Goal: Task Accomplishment & Management: Use online tool/utility

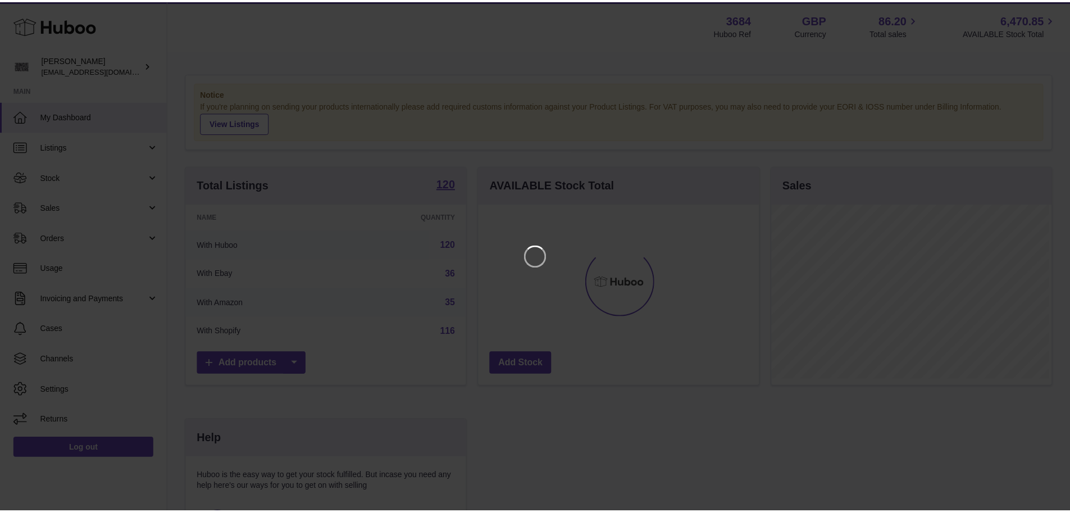
scroll to position [175, 283]
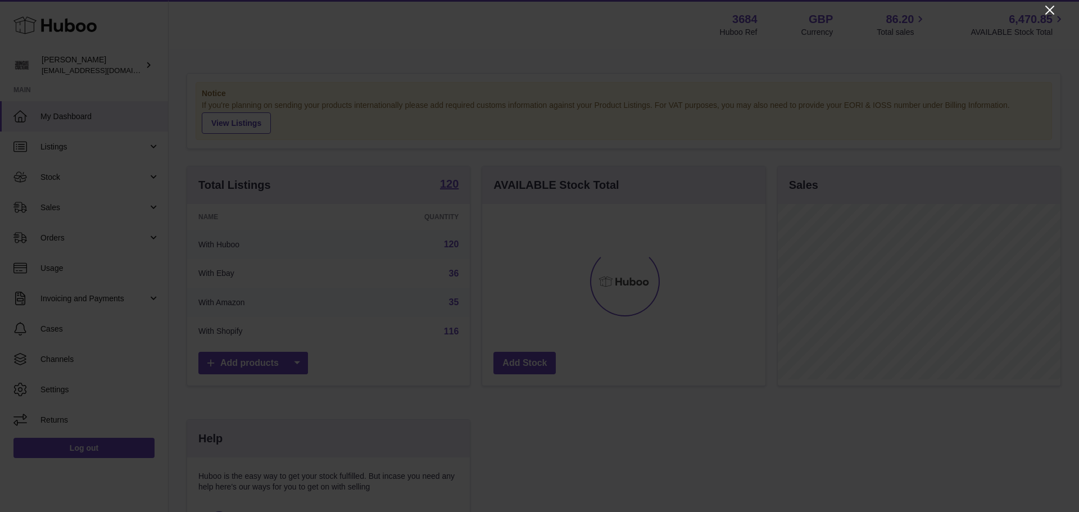
click at [1048, 13] on icon "Close" at bounding box center [1049, 9] width 13 height 13
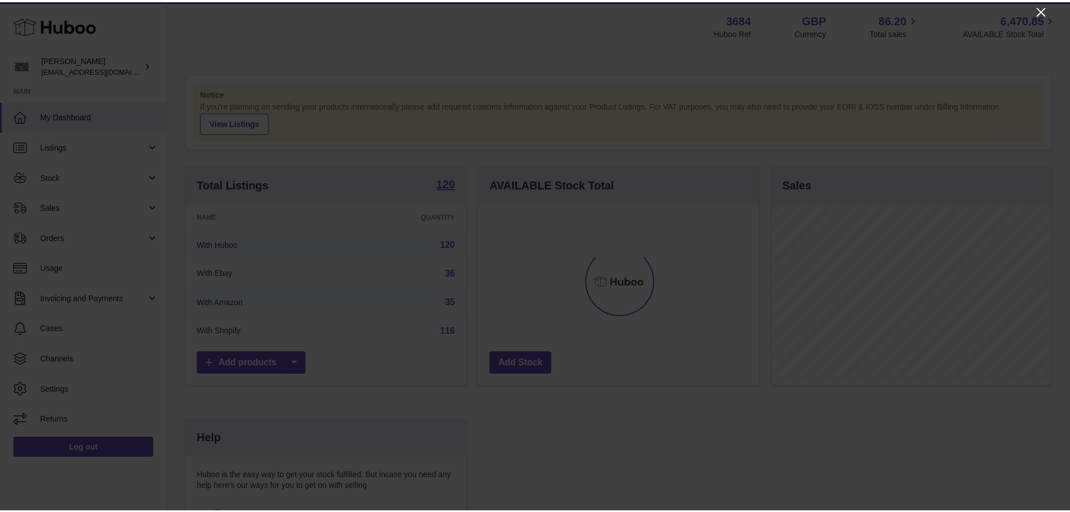
scroll to position [561613, 561508]
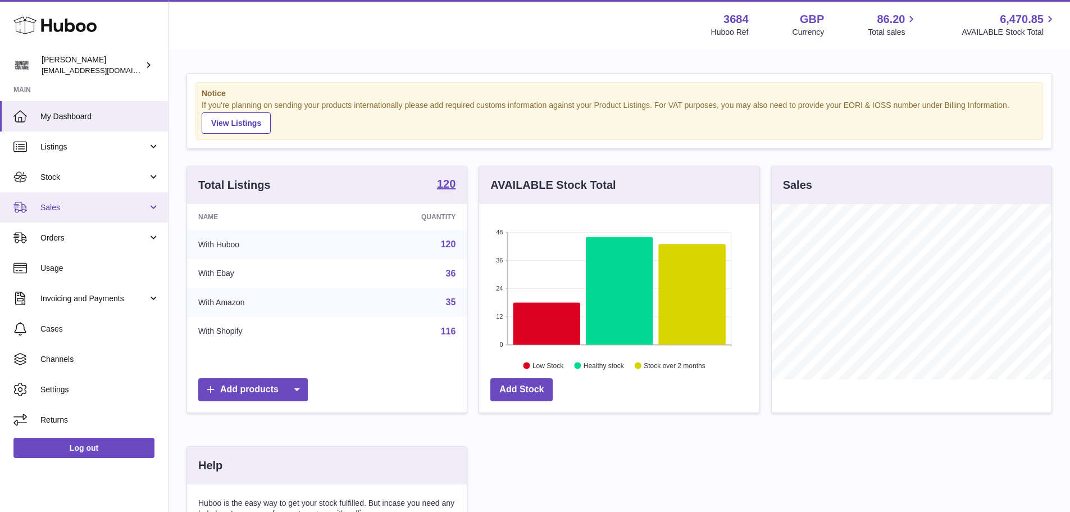
click at [79, 208] on span "Sales" at bounding box center [93, 207] width 107 height 11
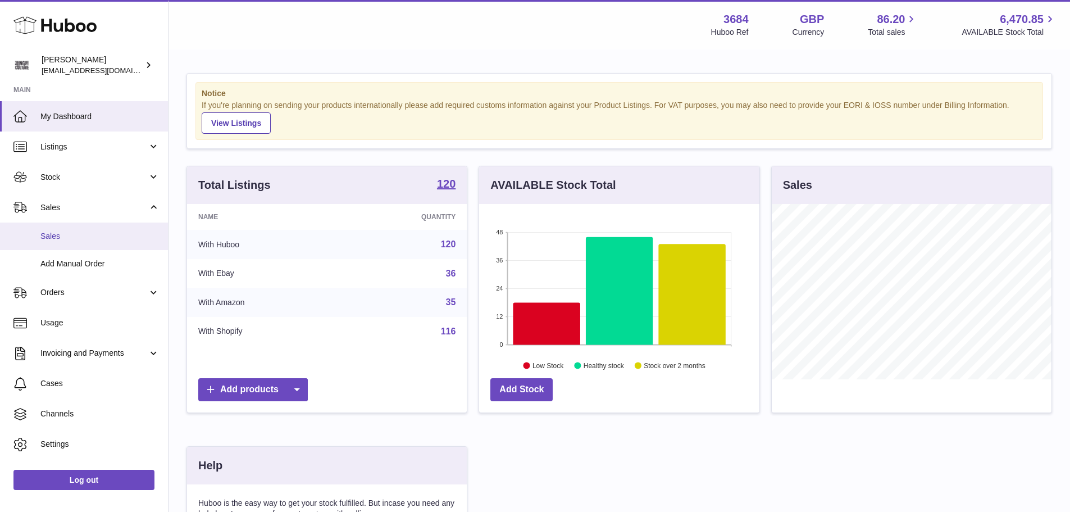
click at [80, 236] on span "Sales" at bounding box center [99, 236] width 119 height 11
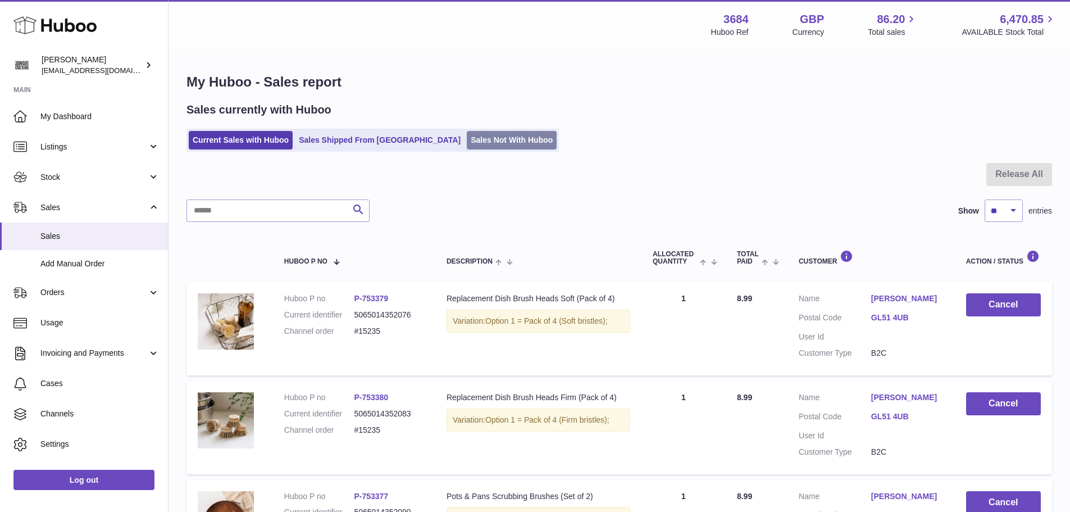
click at [467, 142] on link "Sales Not With Huboo" at bounding box center [512, 140] width 90 height 19
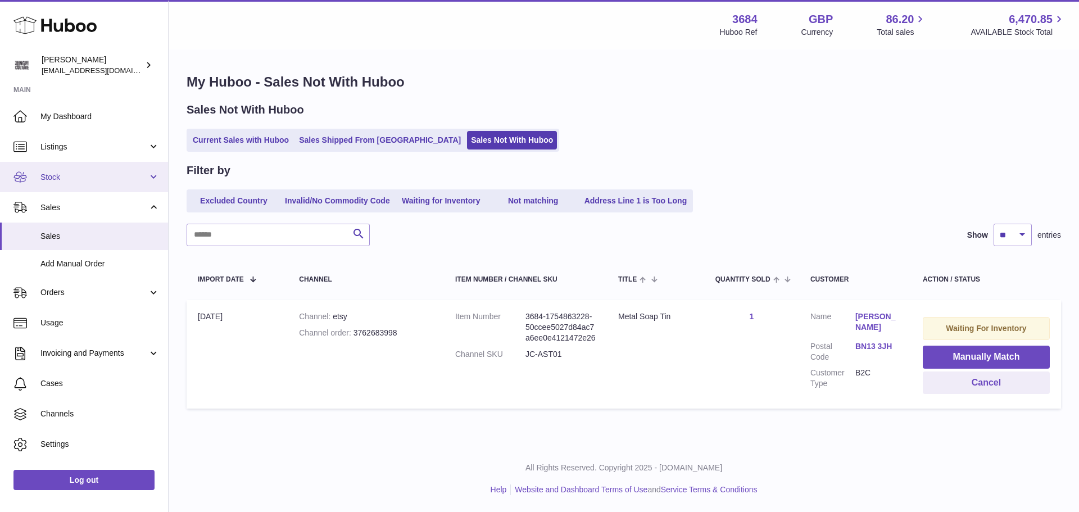
click at [84, 177] on span "Stock" at bounding box center [93, 177] width 107 height 11
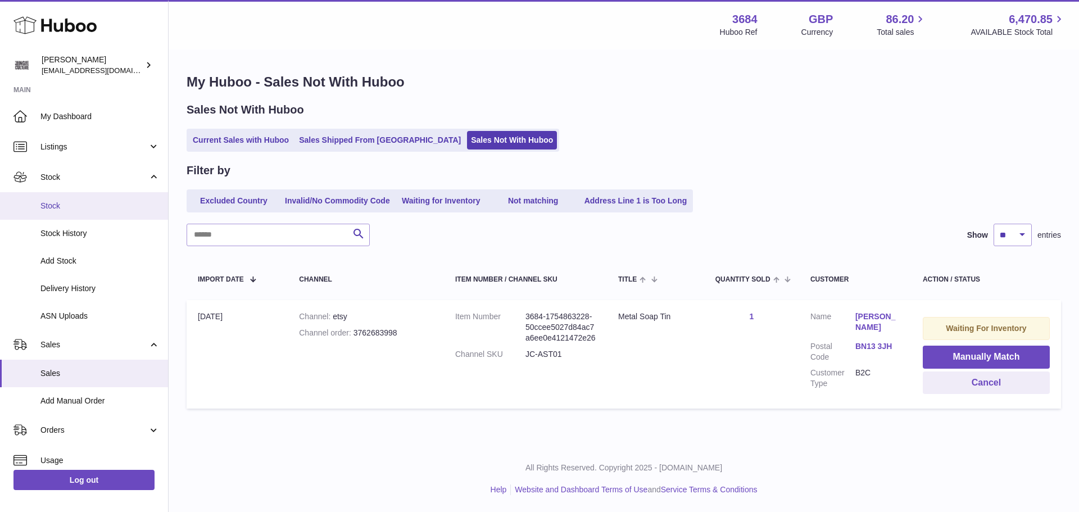
click at [83, 202] on span "Stock" at bounding box center [99, 206] width 119 height 11
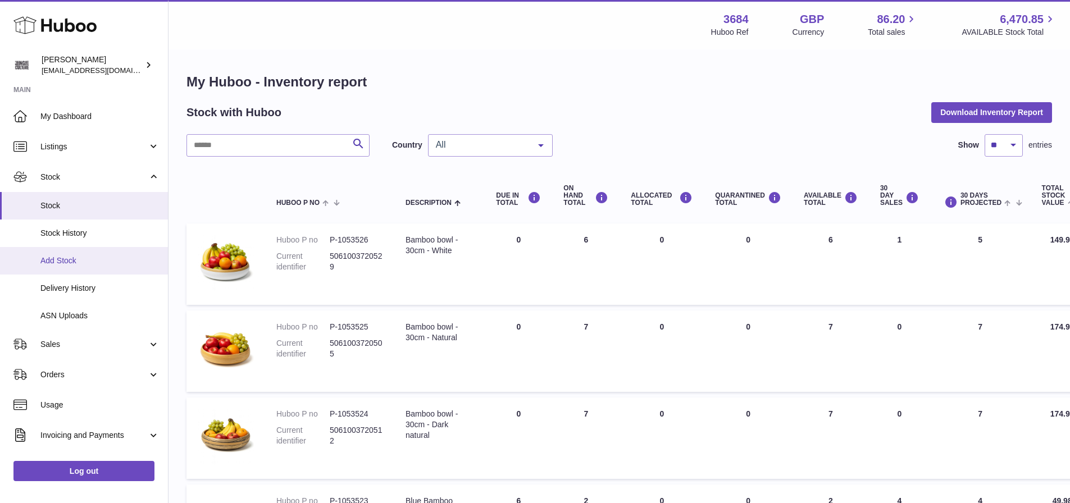
click at [74, 260] on span "Add Stock" at bounding box center [99, 261] width 119 height 11
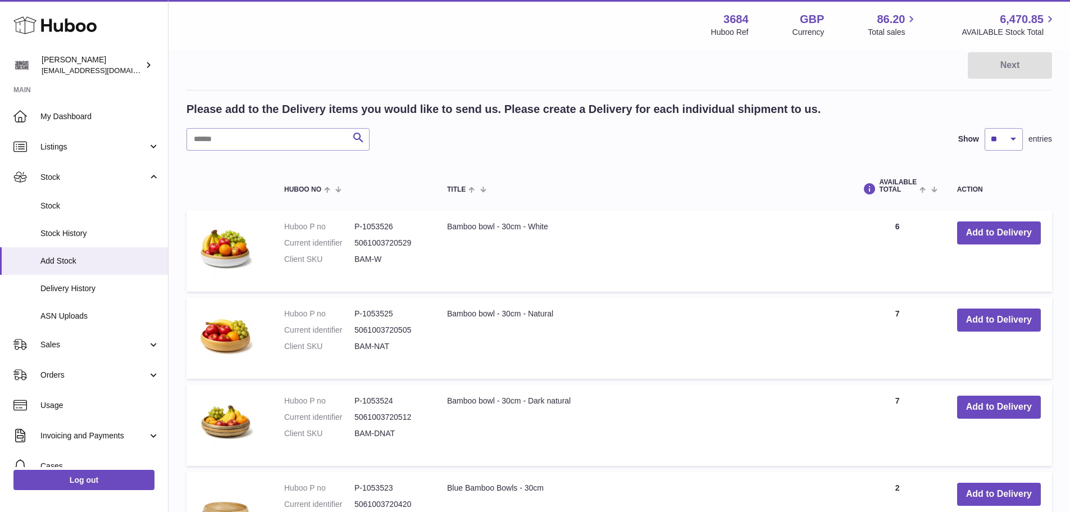
scroll to position [169, 0]
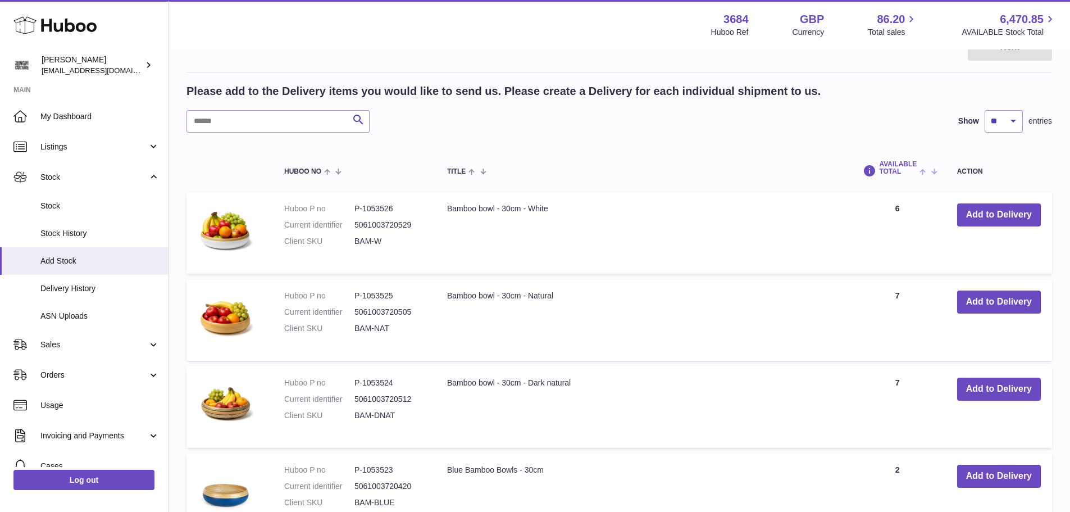
click at [925, 173] on span at bounding box center [925, 170] width 17 height 9
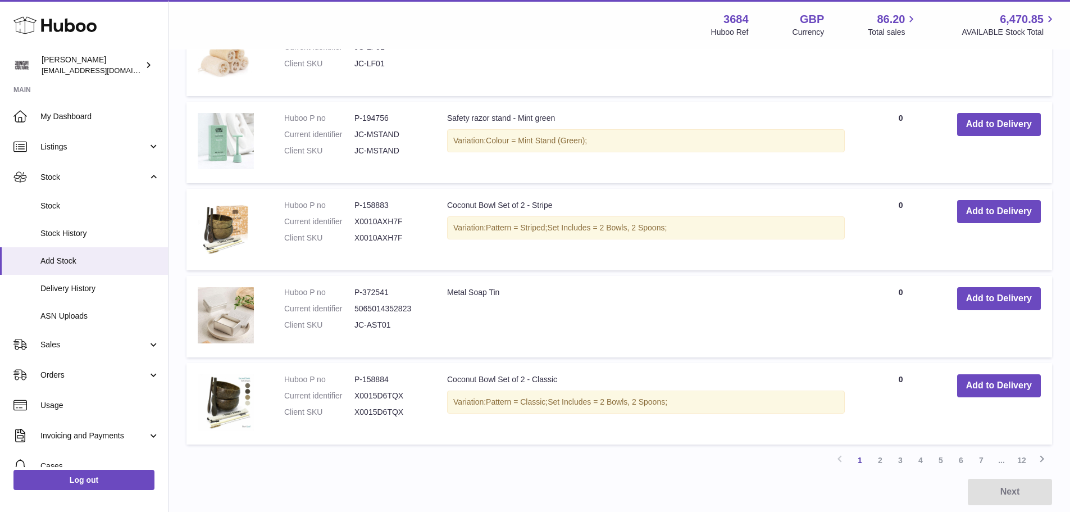
scroll to position [787, 0]
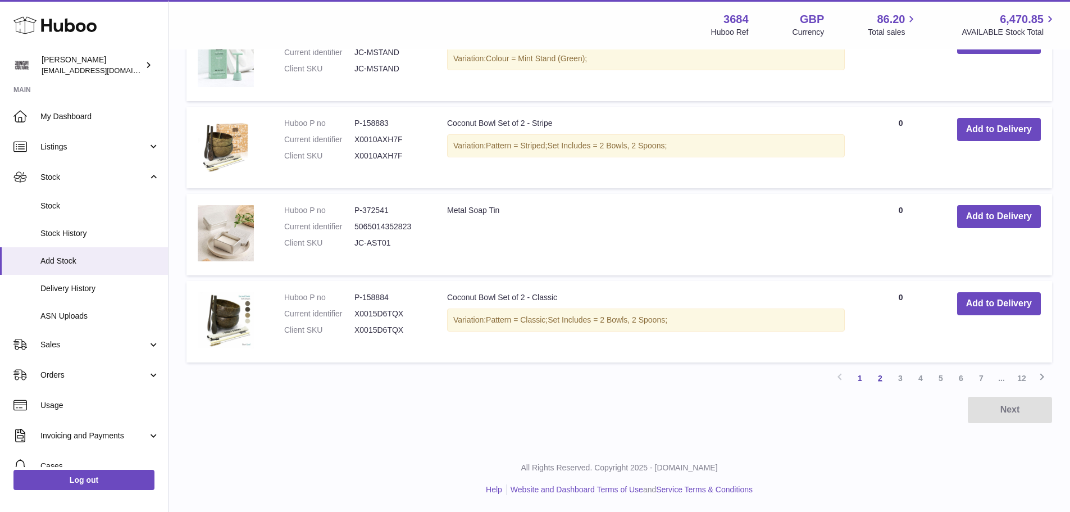
click at [881, 379] on link "2" at bounding box center [880, 378] width 20 height 20
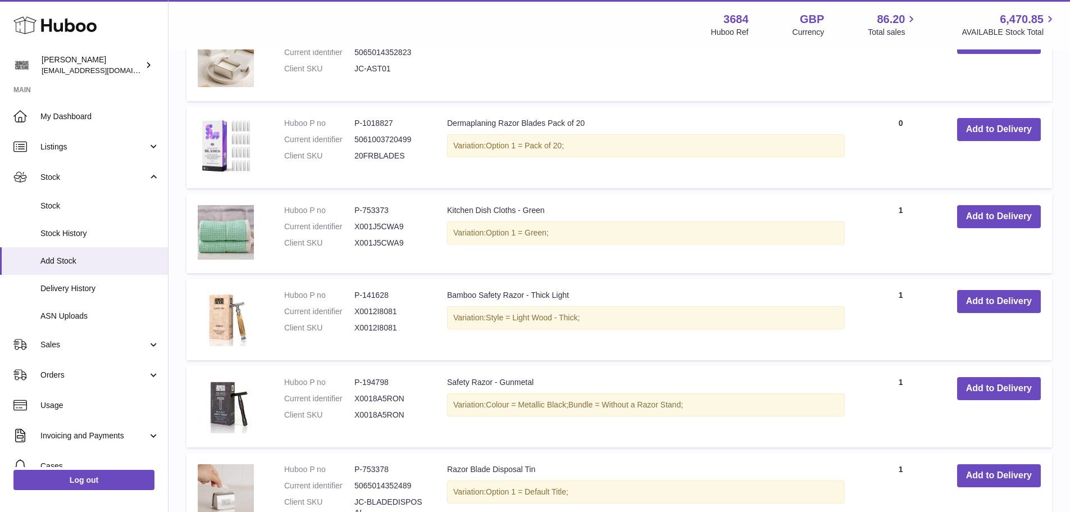
scroll to position [444, 0]
